Goal: Task Accomplishment & Management: Use online tool/utility

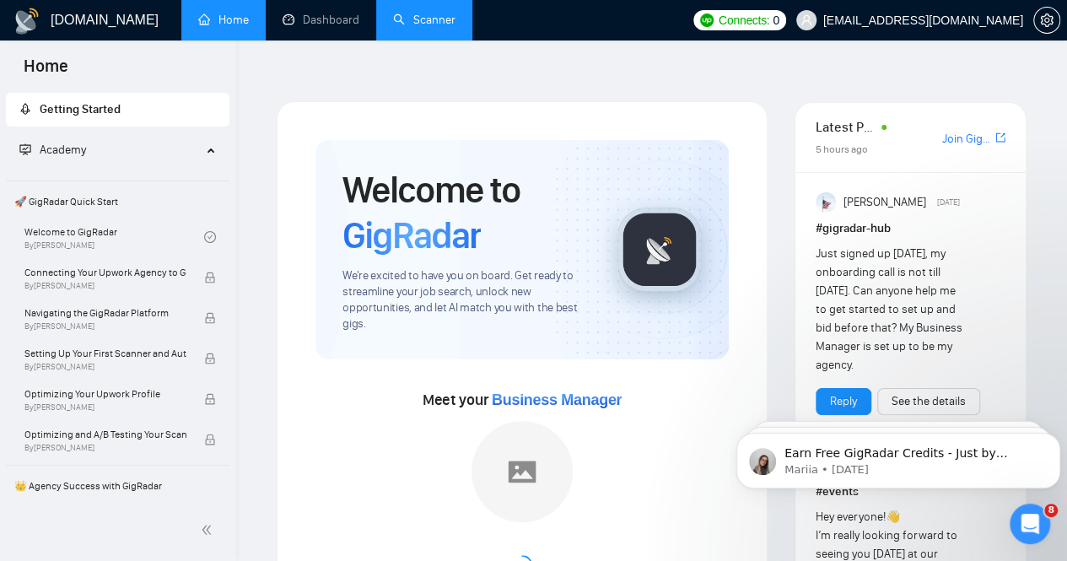
click at [403, 20] on link "Scanner" at bounding box center [424, 20] width 62 height 14
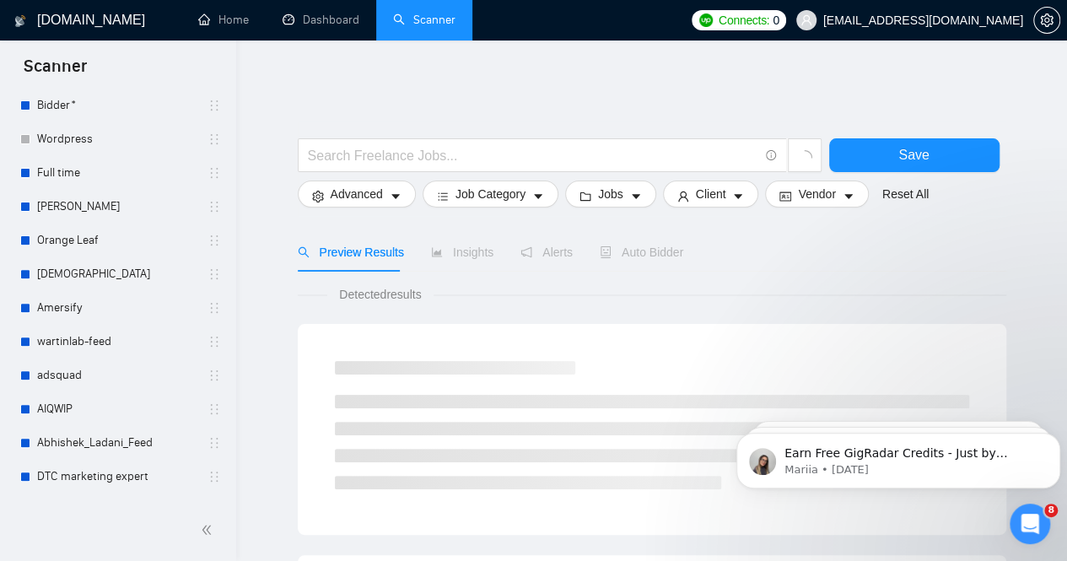
scroll to position [449, 0]
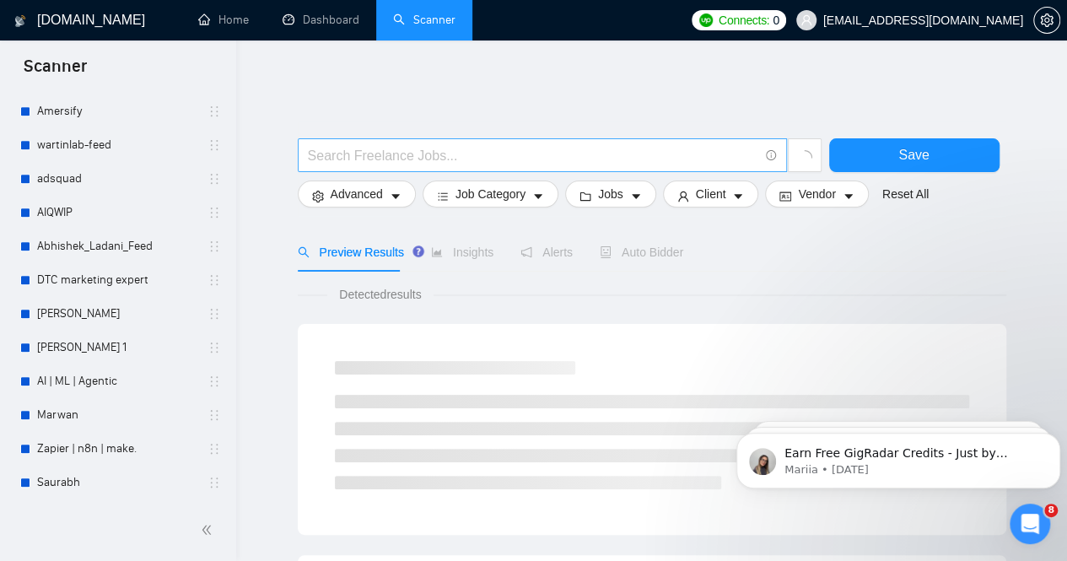
click at [479, 148] on input "text" at bounding box center [533, 155] width 450 height 21
drag, startPoint x: 817, startPoint y: 241, endPoint x: 799, endPoint y: 225, distance: 23.9
click at [817, 241] on div "Preview Results Insights Alerts Auto Bidder" at bounding box center [652, 252] width 708 height 39
click at [496, 146] on input "text" at bounding box center [533, 155] width 450 height 21
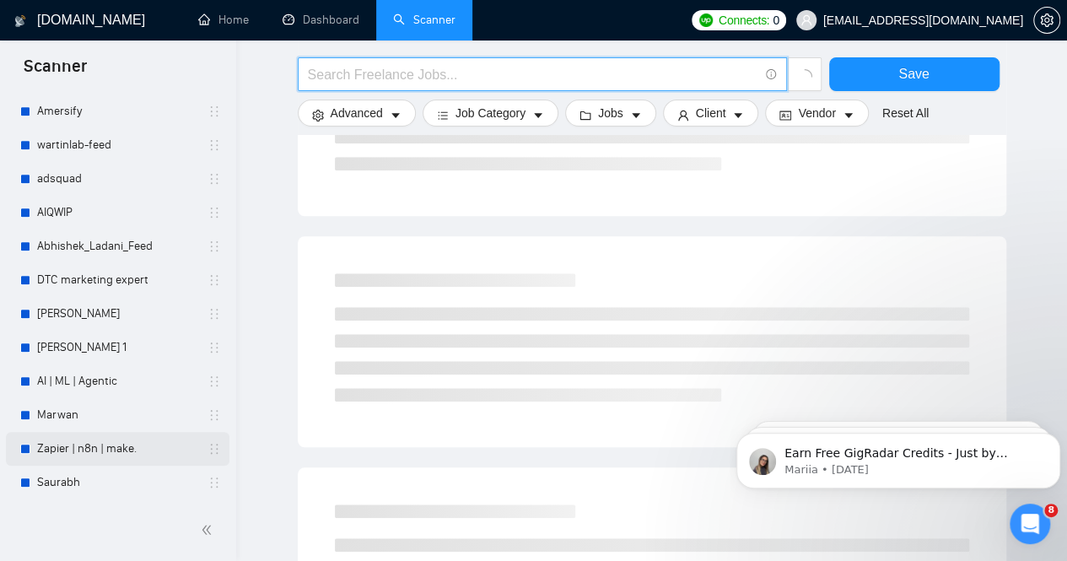
scroll to position [759, 0]
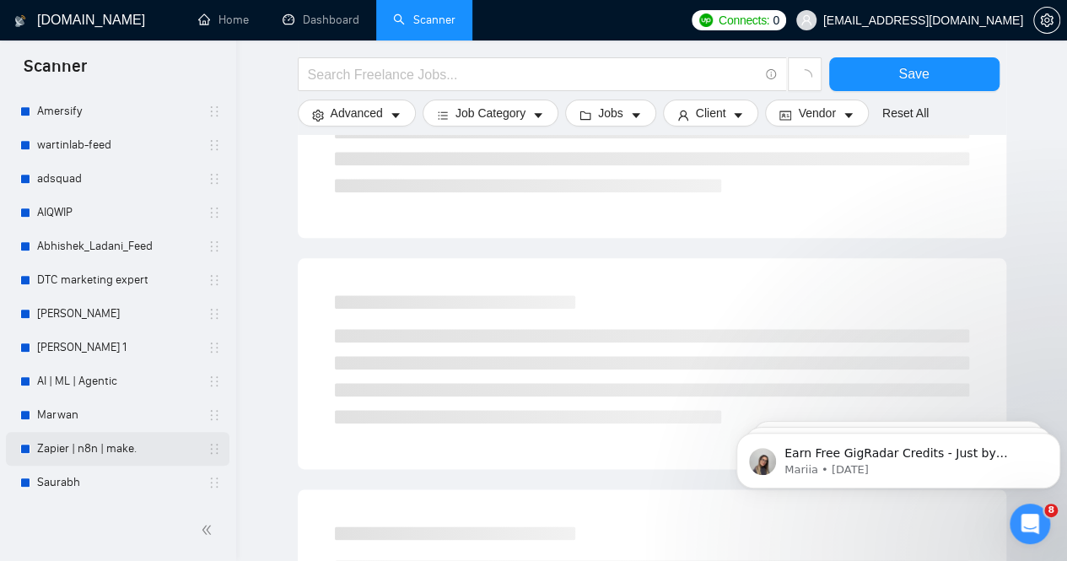
click at [79, 450] on link "Zapier | n8n | make." at bounding box center [117, 449] width 160 height 34
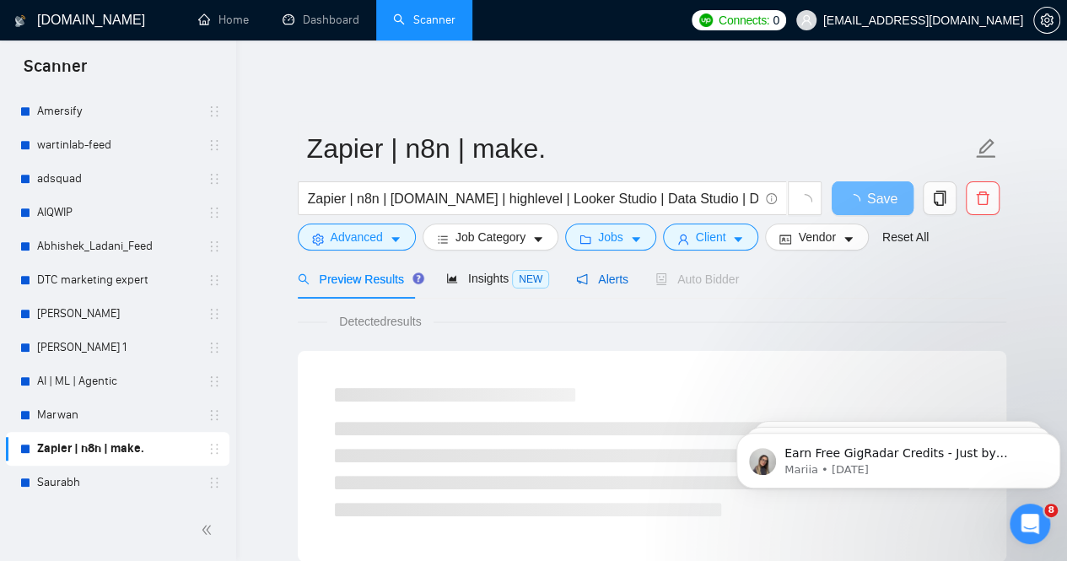
click at [594, 272] on span "Alerts" at bounding box center [602, 278] width 52 height 13
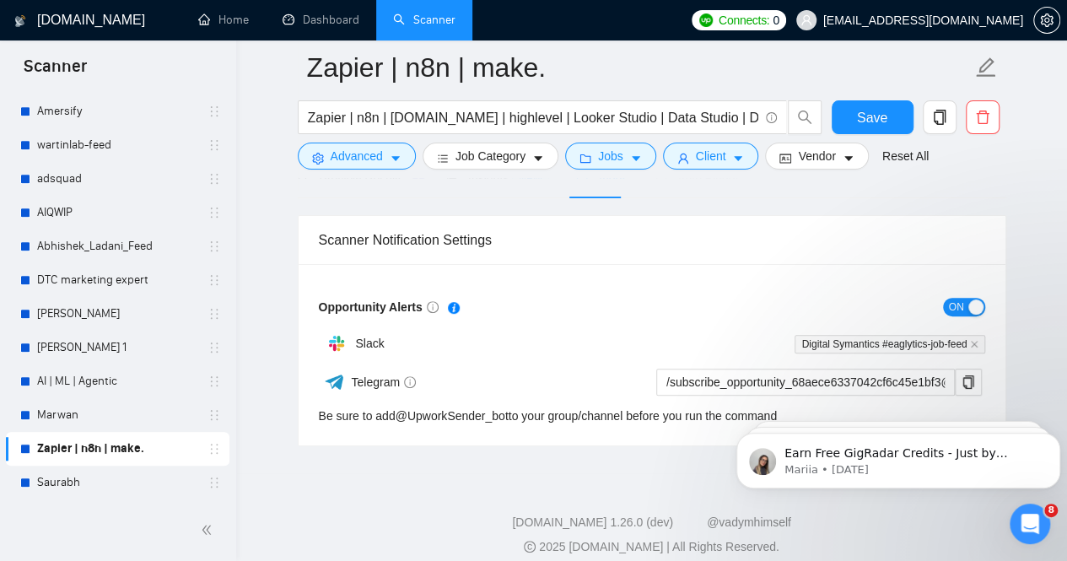
scroll to position [116, 0]
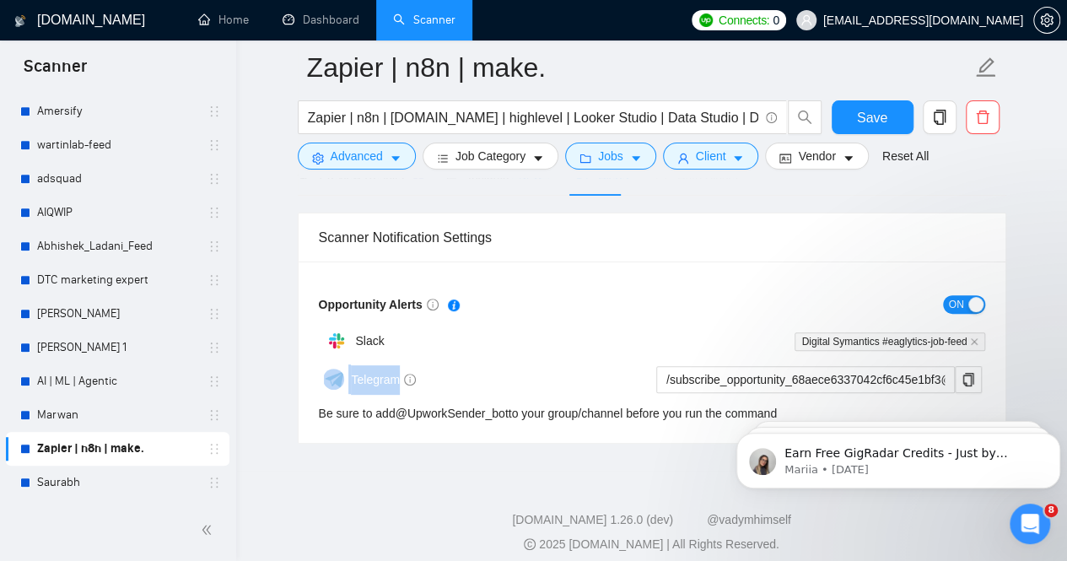
drag, startPoint x: 434, startPoint y: 365, endPoint x: 298, endPoint y: 359, distance: 135.9
click at [298, 359] on div "Opportunity Alerts ON Slack Digital Symantics #eaglytics-job-feed Telegram /sub…" at bounding box center [651, 351] width 707 height 181
drag, startPoint x: 403, startPoint y: 328, endPoint x: 298, endPoint y: 327, distance: 104.6
click at [298, 327] on div "Opportunity Alerts ON Slack Digital Symantics #eaglytics-job-feed Telegram /sub…" at bounding box center [651, 351] width 707 height 181
click at [432, 326] on div "Slack" at bounding box center [485, 341] width 333 height 34
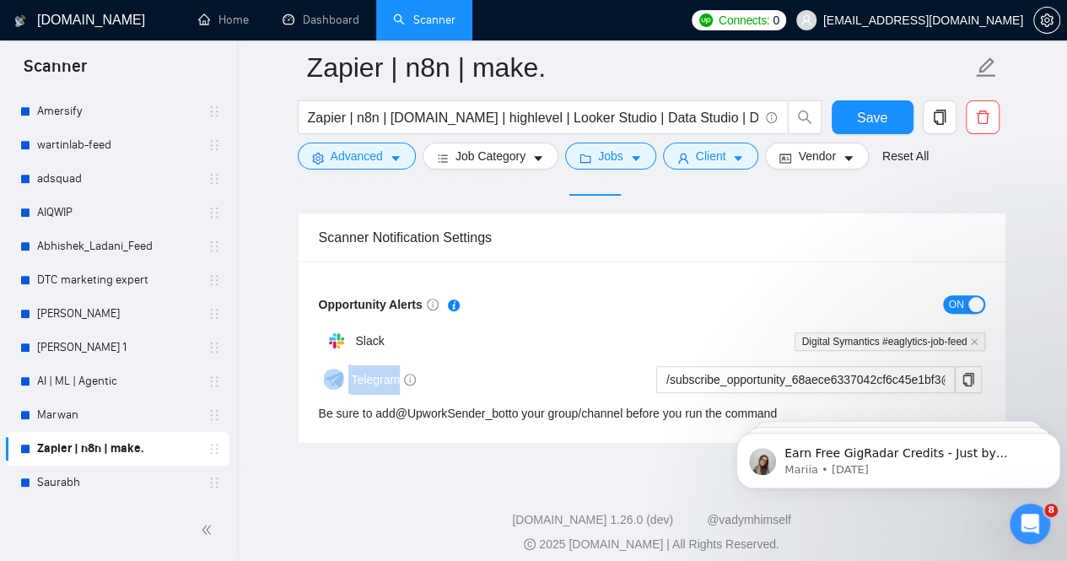
drag, startPoint x: 426, startPoint y: 370, endPoint x: 331, endPoint y: 368, distance: 94.5
click at [331, 368] on div "Telegram" at bounding box center [484, 379] width 331 height 30
click at [395, 330] on div "Slack" at bounding box center [485, 341] width 333 height 34
